Goal: Task Accomplishment & Management: Complete application form

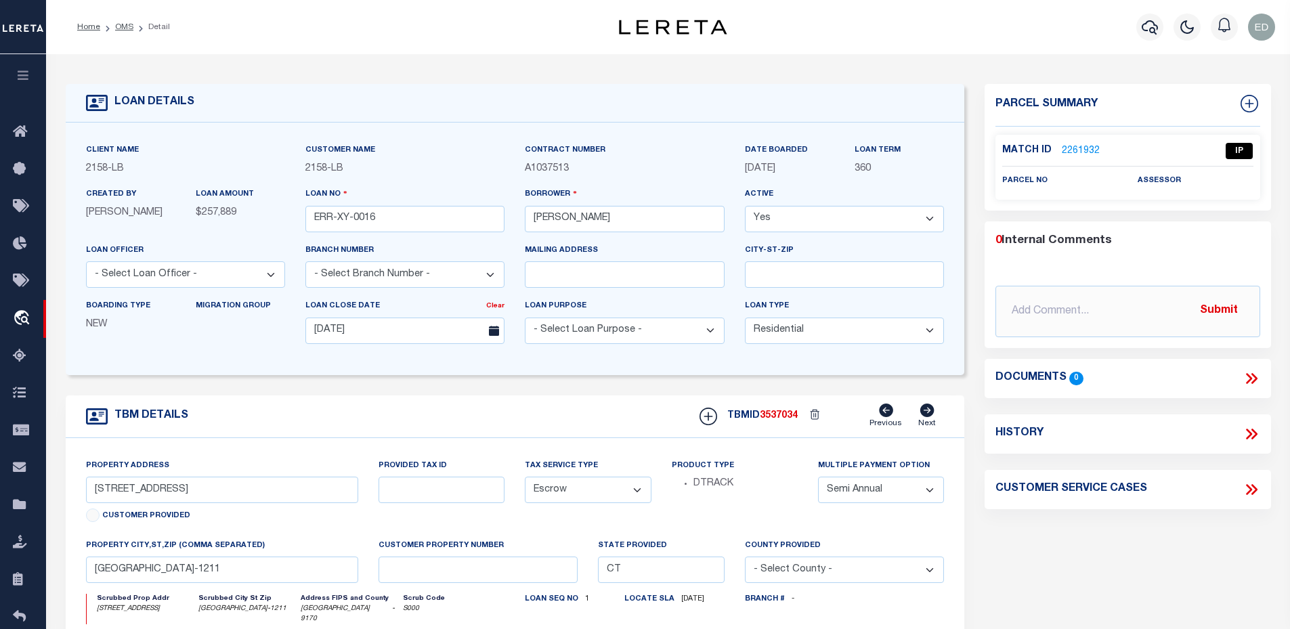
select select "10"
select select "Escrow"
select select "2"
click at [1259, 372] on icon at bounding box center [1252, 379] width 18 height 18
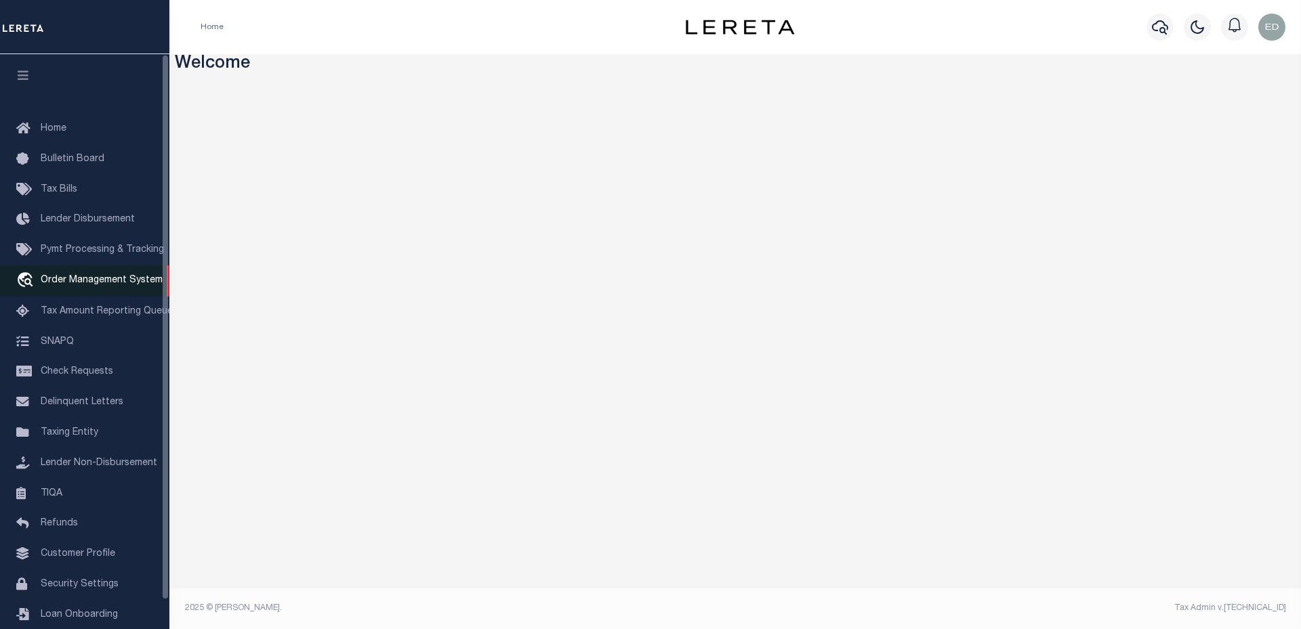
click at [101, 290] on link "travel_explore Order Management System" at bounding box center [84, 281] width 169 height 31
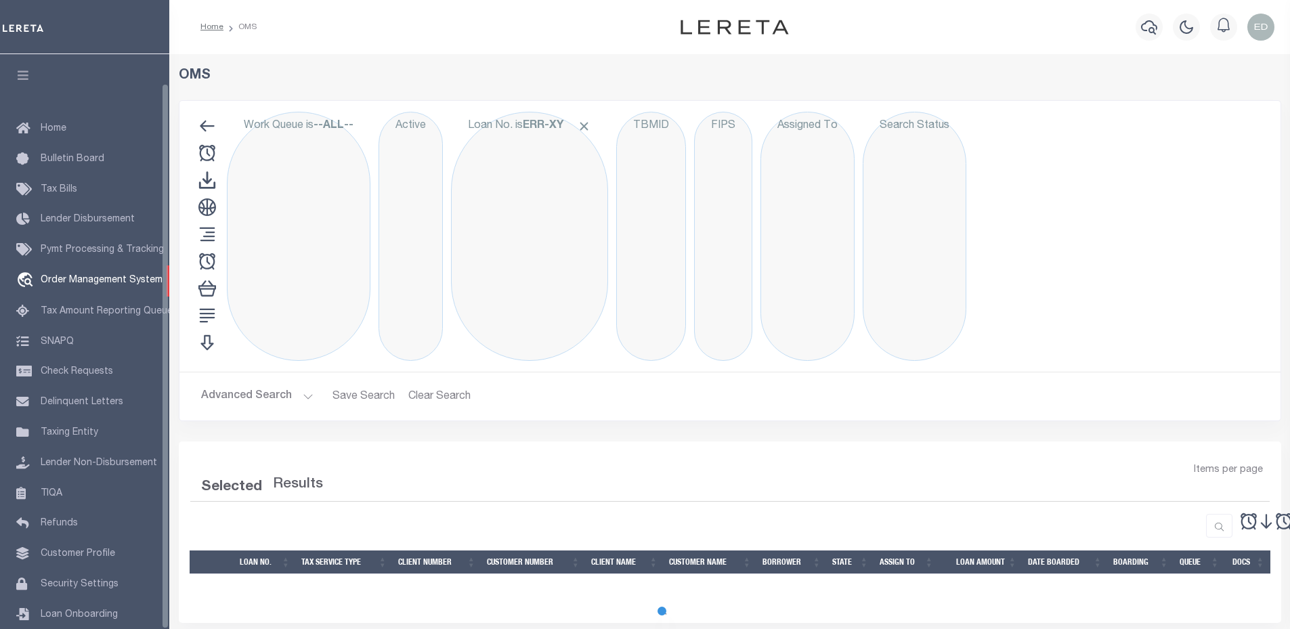
select select "200"
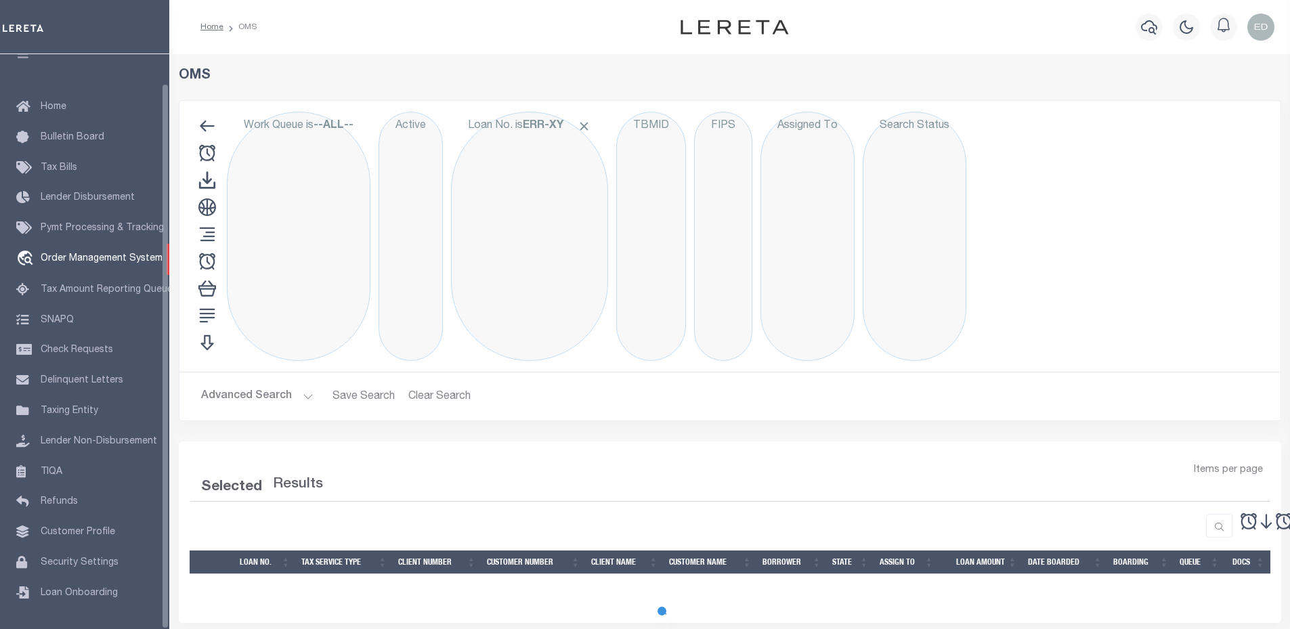
select select "200"
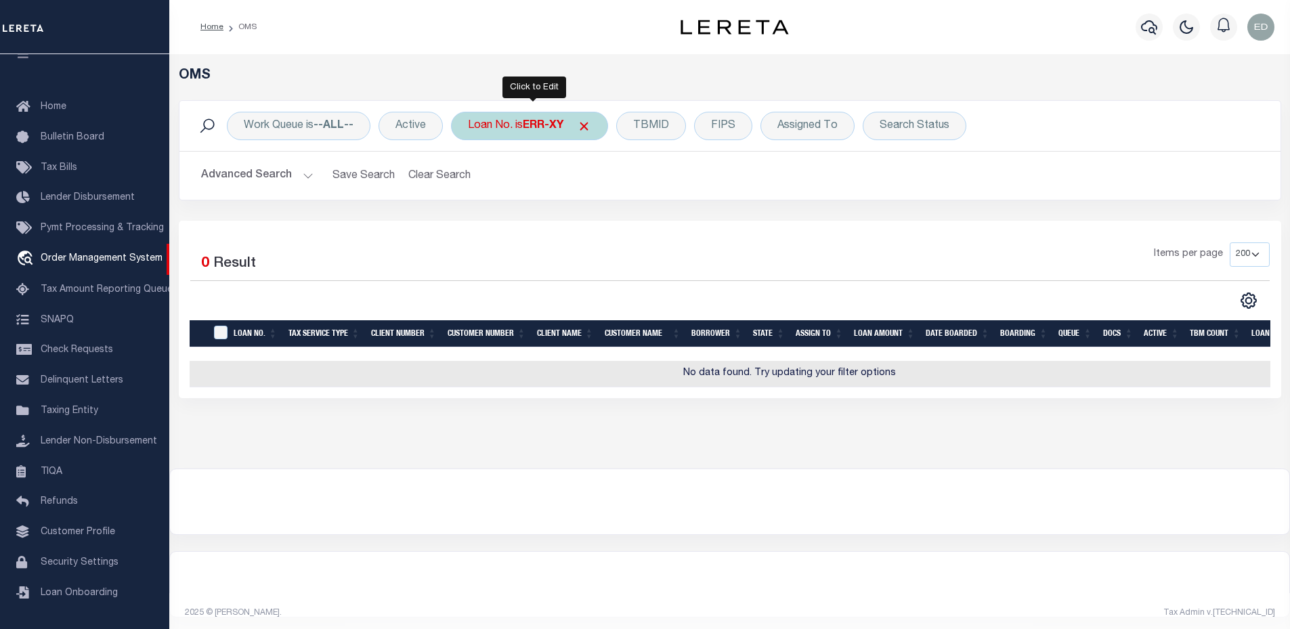
click at [524, 122] on div "Loan No. is ERR-XY" at bounding box center [529, 126] width 157 height 28
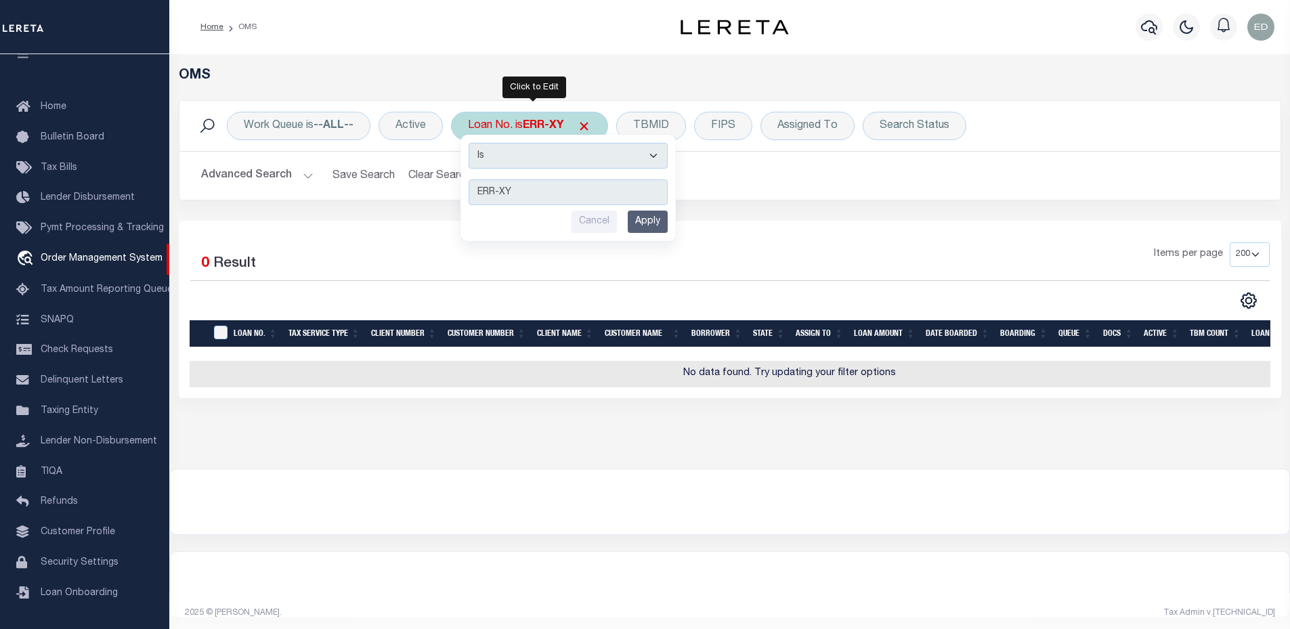
click at [524, 150] on select "Is Contains" at bounding box center [568, 156] width 199 height 26
select select "c"
click at [470, 143] on select "Is Contains" at bounding box center [568, 156] width 199 height 26
click at [652, 220] on input "Apply" at bounding box center [648, 222] width 40 height 22
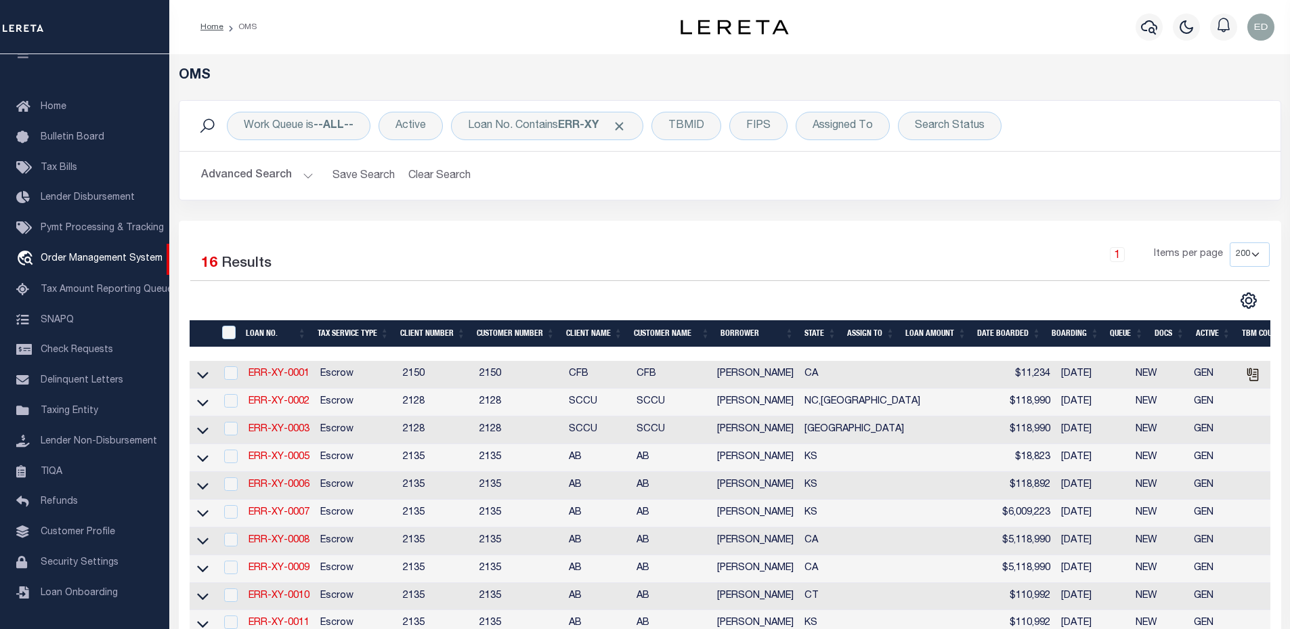
scroll to position [441, 0]
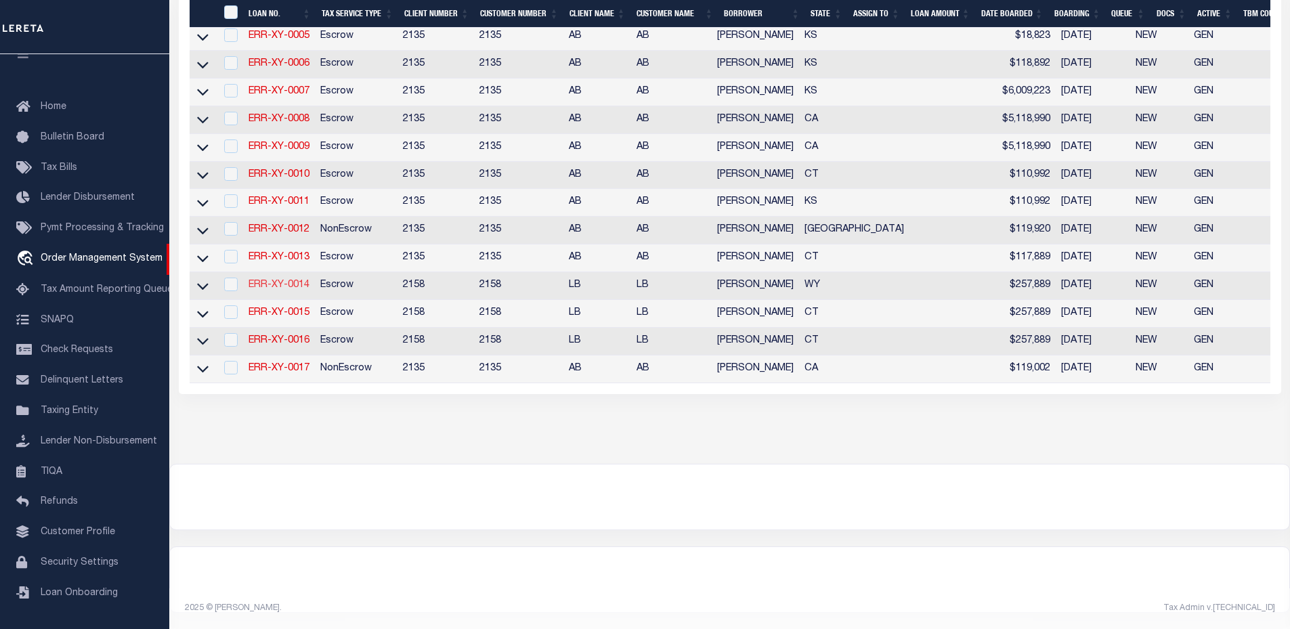
click at [276, 280] on link "ERR-XY-0014" at bounding box center [279, 284] width 61 height 9
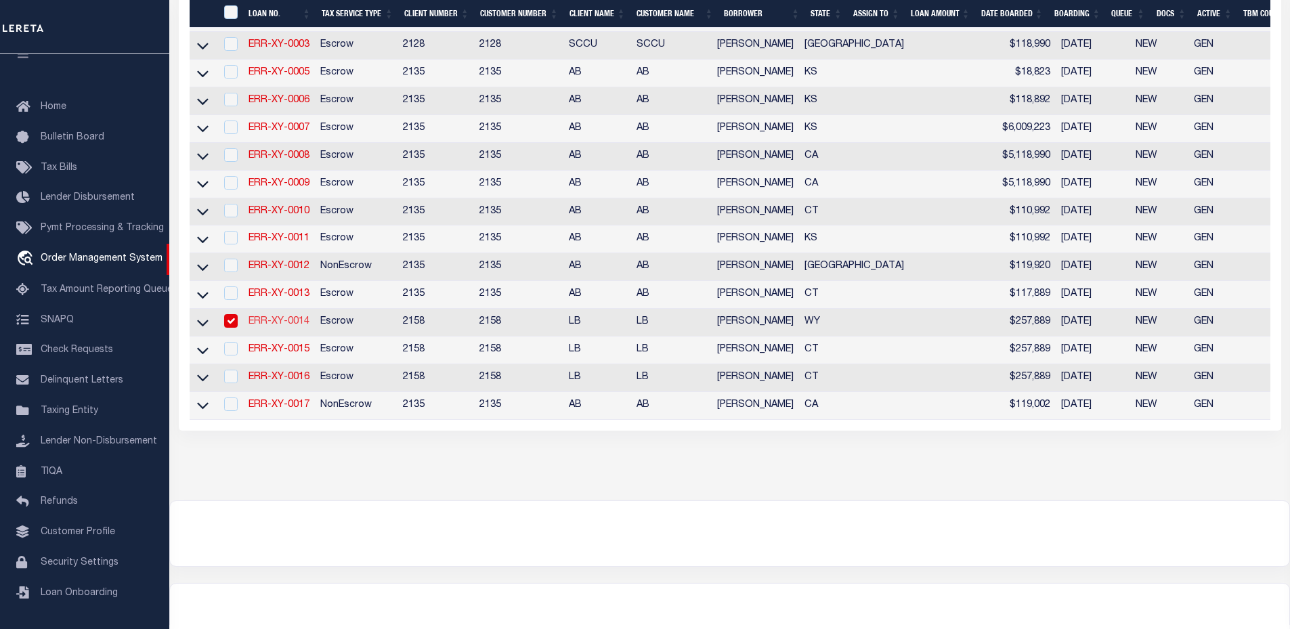
type input "ERR-XY-0014"
type input "[PERSON_NAME]"
select select
type input "[DATE]"
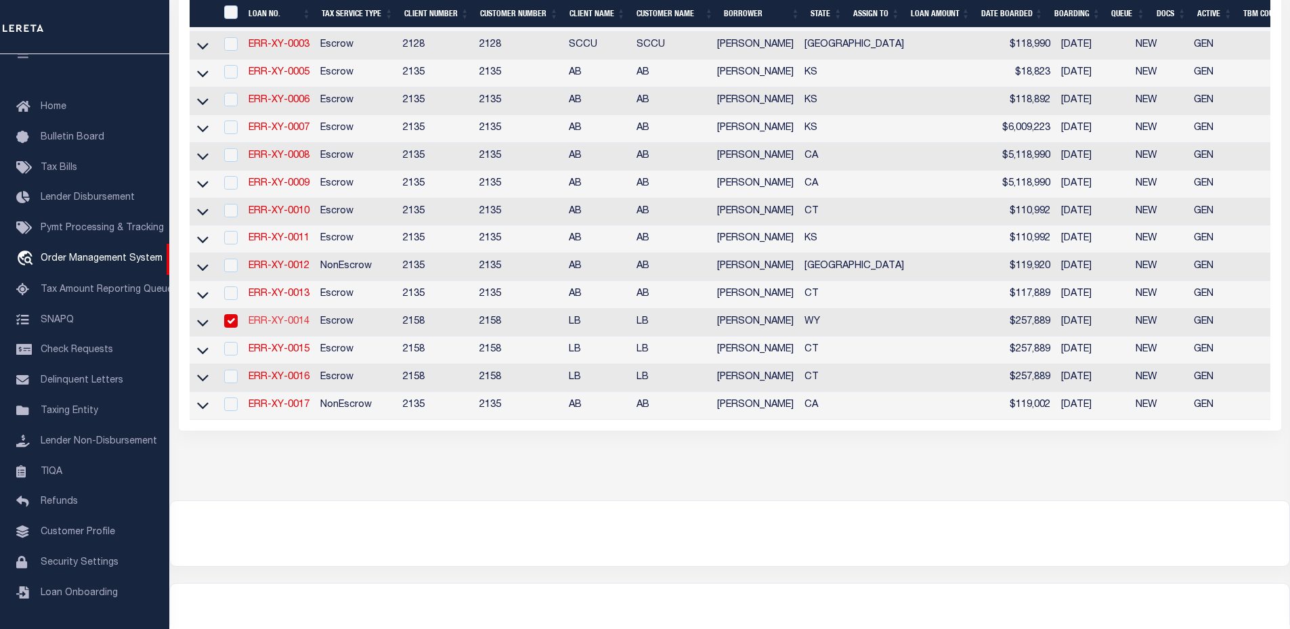
select select "10"
select select "Escrow"
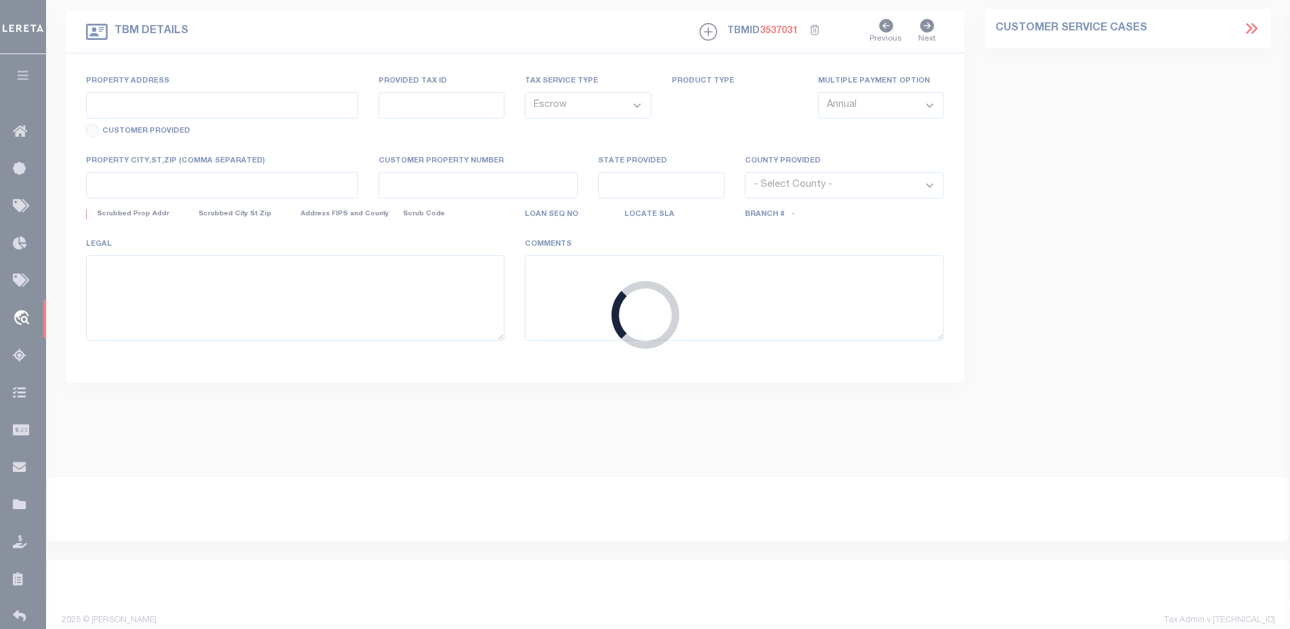
type input "1357 MAPLE ST"
select select
type input "WHEATLAND WY 82201-2856"
type input "WY"
select select
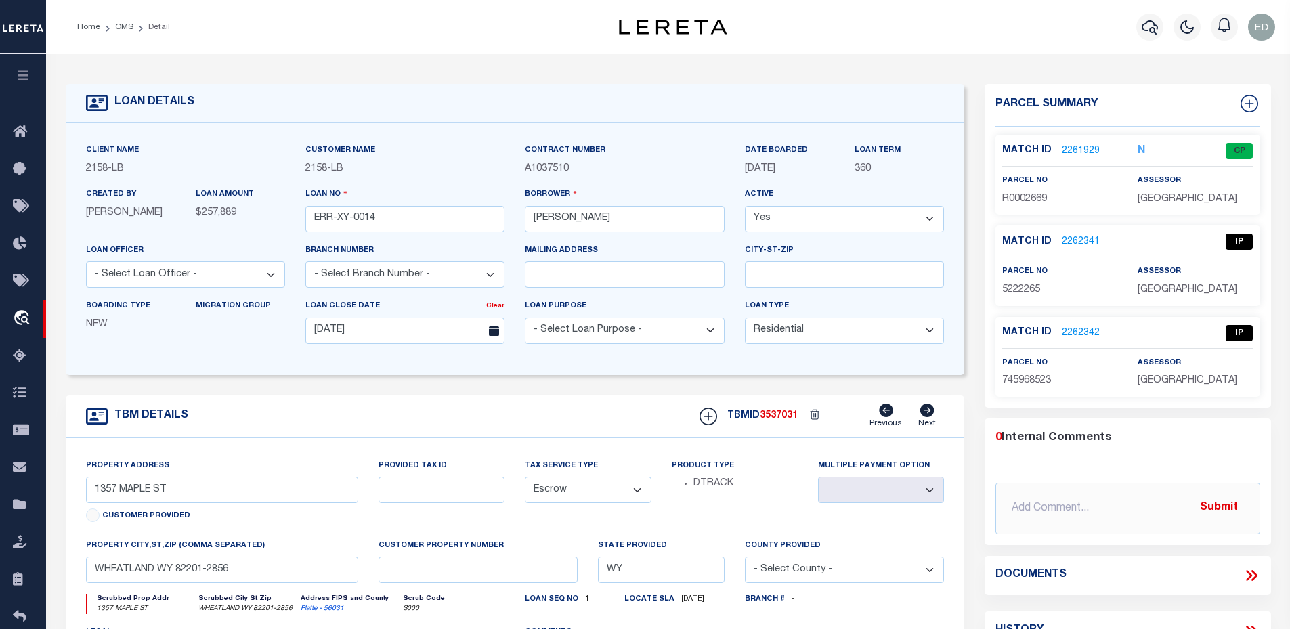
scroll to position [68, 0]
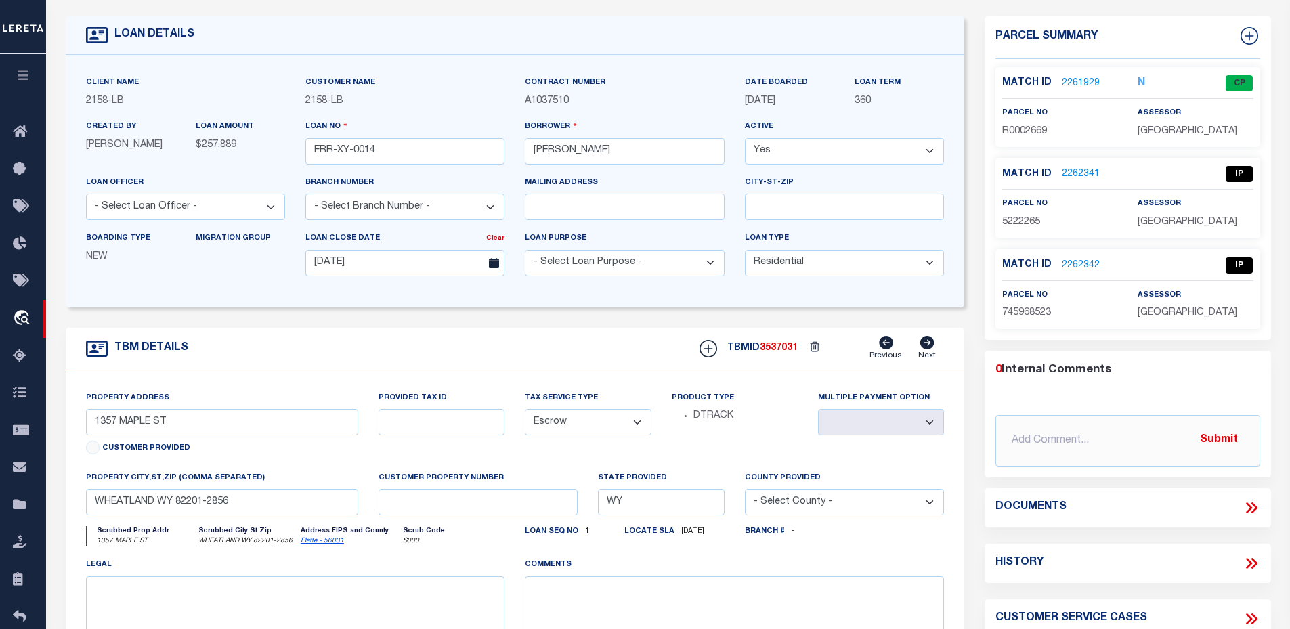
click at [1251, 511] on icon at bounding box center [1252, 508] width 18 height 18
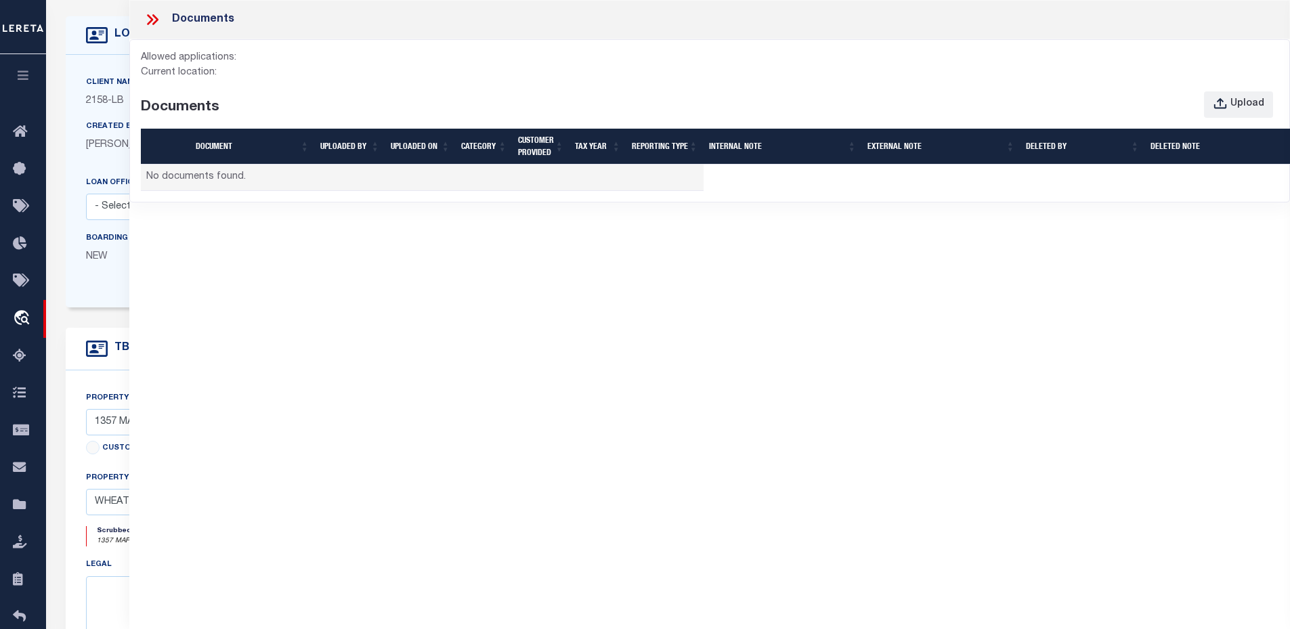
click at [240, 179] on td "No documents found." at bounding box center [422, 178] width 563 height 26
click at [148, 22] on icon at bounding box center [153, 20] width 18 height 18
